Goal: Information Seeking & Learning: Learn about a topic

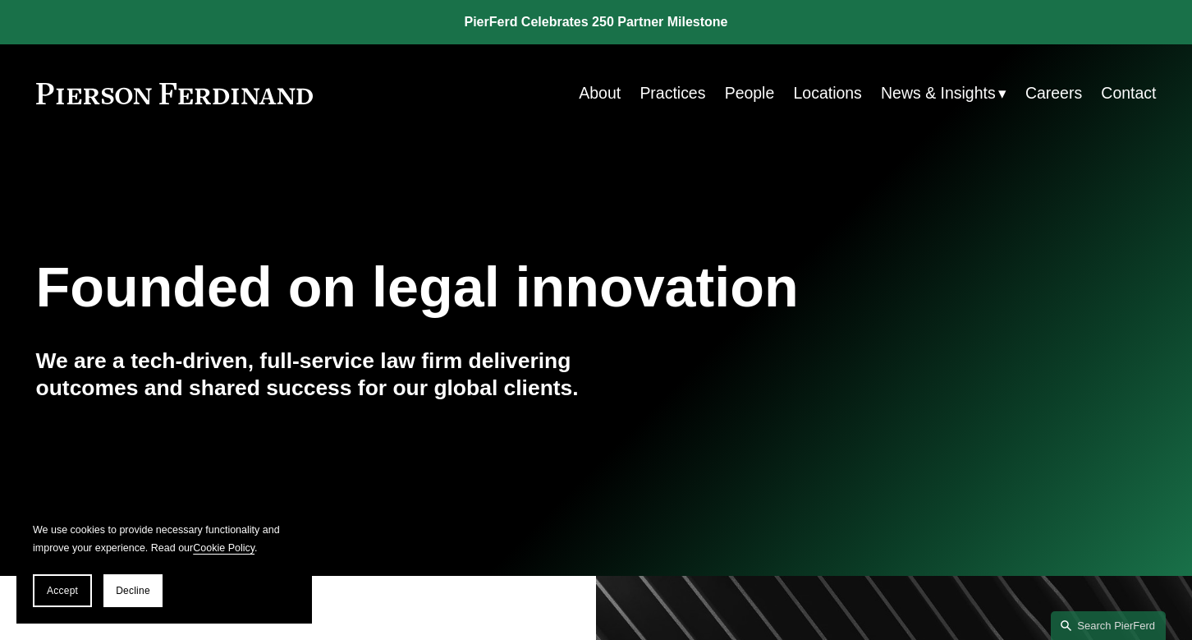
click at [737, 95] on link "People" at bounding box center [750, 93] width 50 height 32
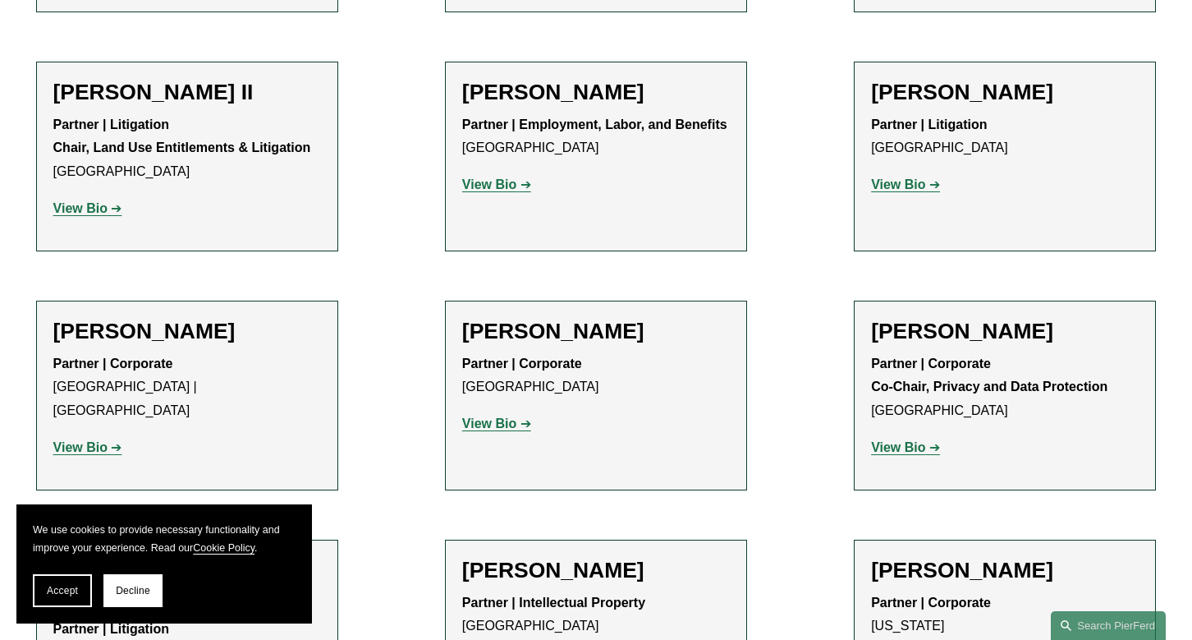
scroll to position [6450, 0]
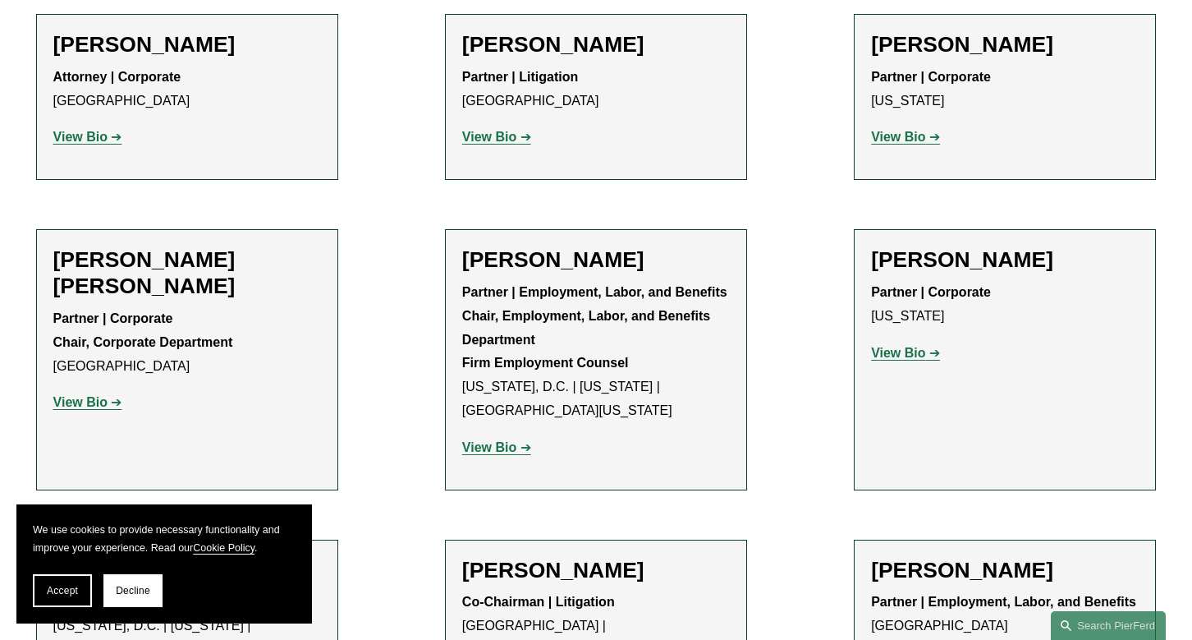
click at [508, 557] on h2 "Joel M. Ferdinand" at bounding box center [596, 570] width 268 height 26
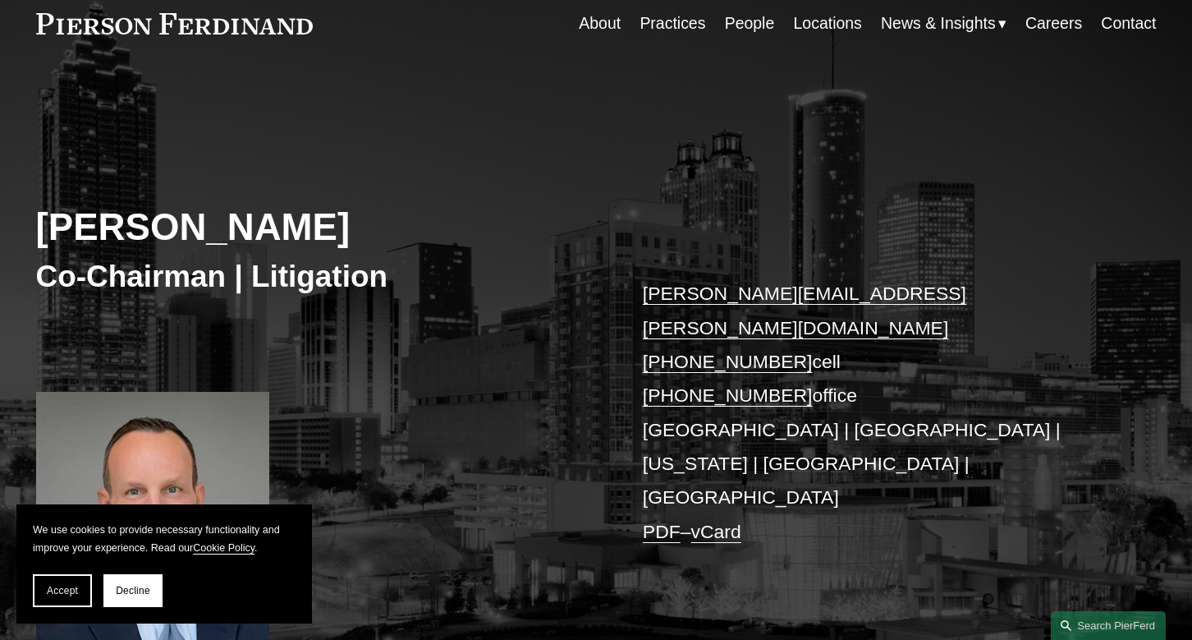
scroll to position [78, 0]
